Goal: Task Accomplishment & Management: Manage account settings

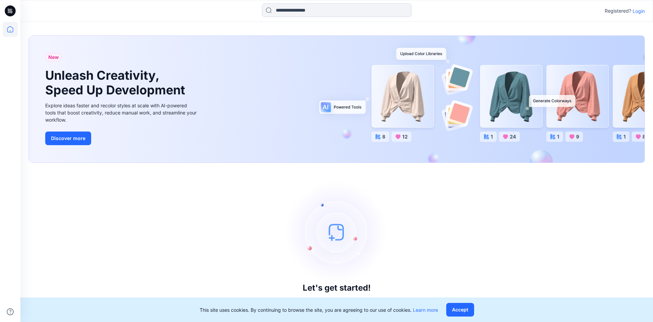
click at [636, 11] on p "Login" at bounding box center [639, 10] width 12 height 7
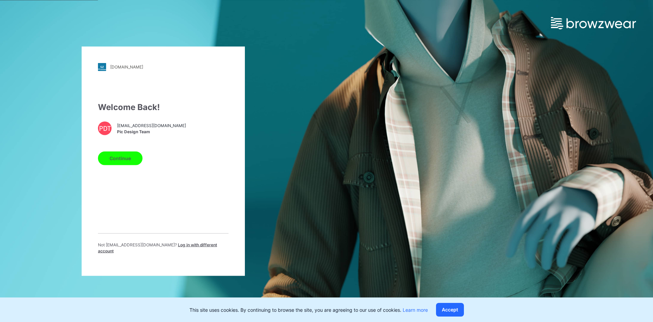
click at [121, 164] on button "Continue" at bounding box center [120, 158] width 45 height 14
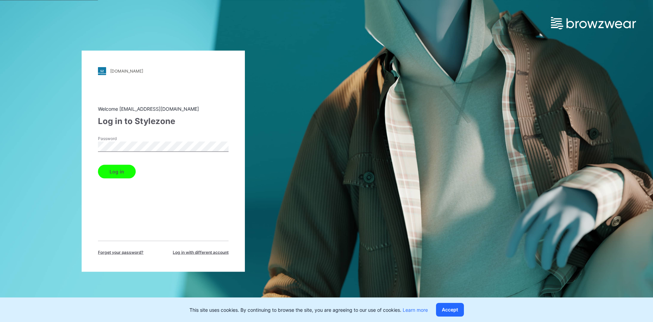
click at [124, 169] on button "Log in" at bounding box center [117, 171] width 38 height 14
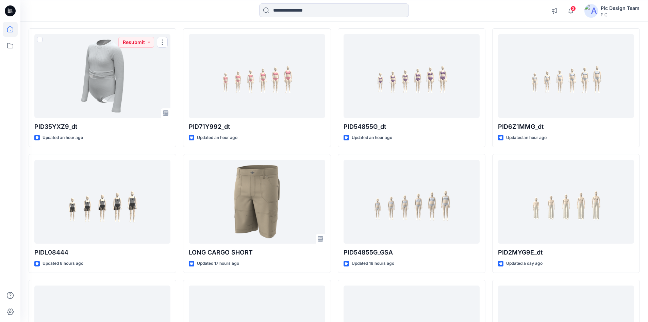
scroll to position [68, 0]
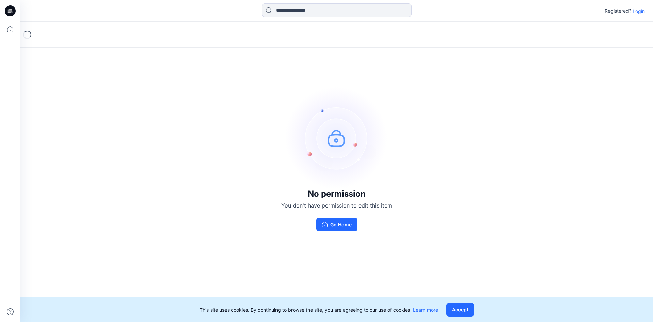
click at [639, 12] on p "Login" at bounding box center [639, 10] width 12 height 7
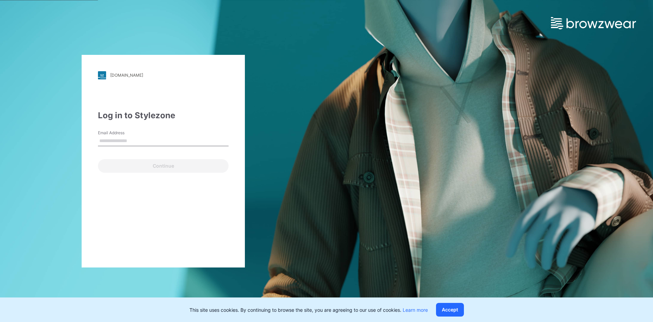
click at [82, 154] on div "[DOMAIN_NAME] Loading... Log in to Stylezone Email Address Continue" at bounding box center [163, 161] width 163 height 212
click at [143, 140] on input "Email Address" at bounding box center [163, 141] width 131 height 10
type input "**********"
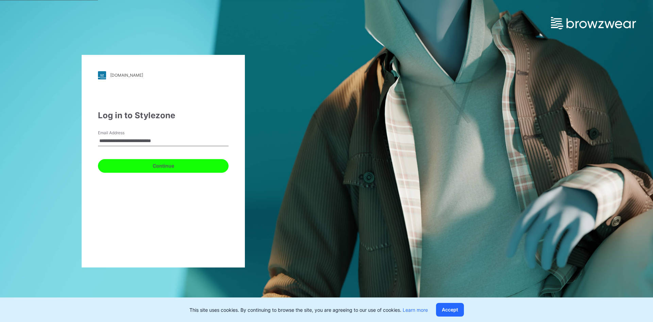
click at [152, 164] on button "Continue" at bounding box center [163, 166] width 131 height 14
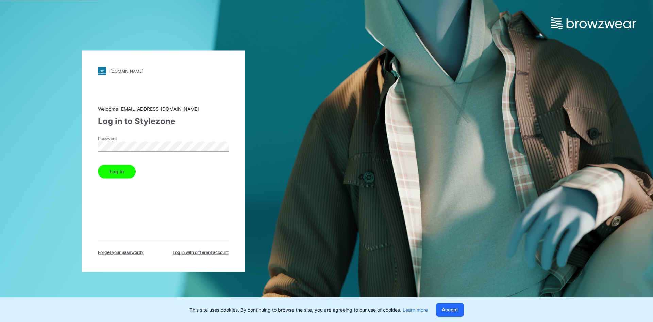
click at [121, 173] on button "Log in" at bounding box center [117, 171] width 38 height 14
